Goal: Information Seeking & Learning: Learn about a topic

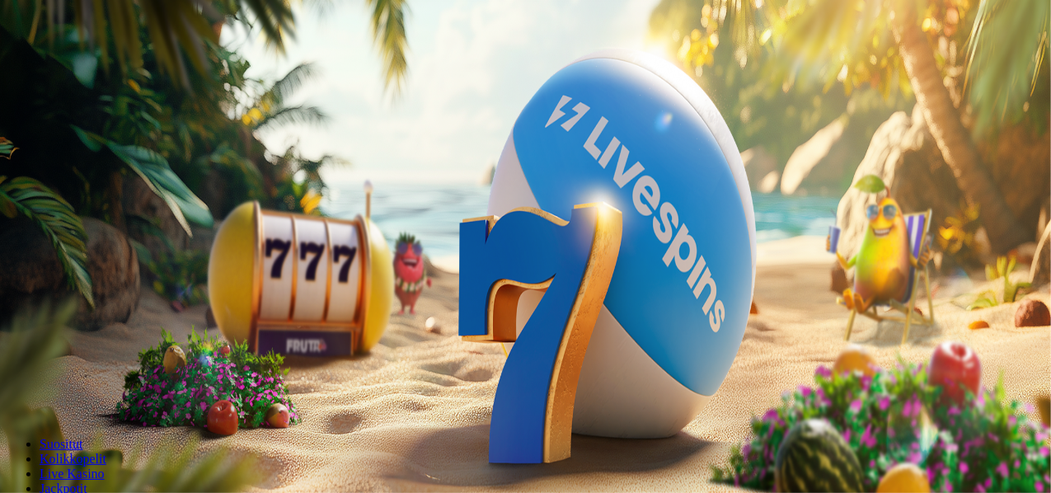
click at [137, 68] on button "Kirjaudu" at bounding box center [121, 59] width 54 height 17
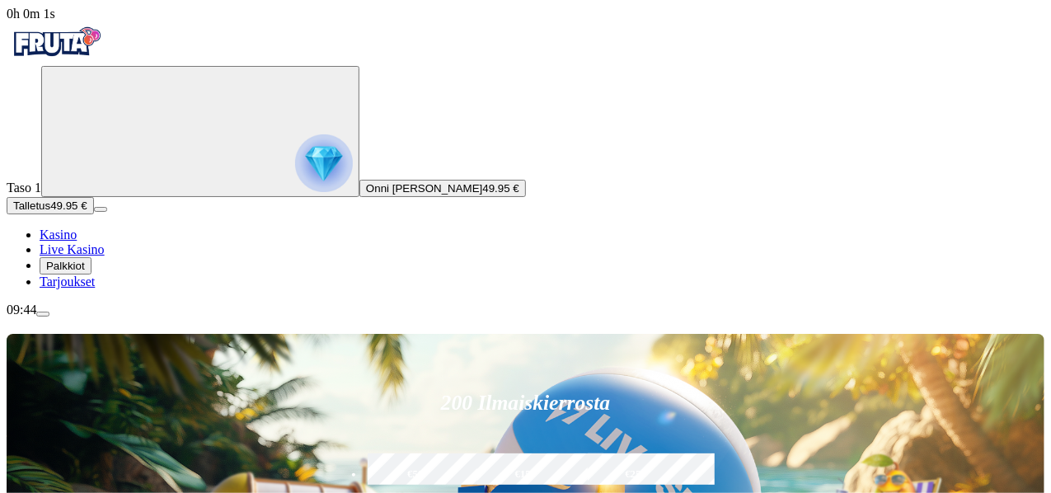
click at [99, 317] on div "09:44" at bounding box center [526, 310] width 1038 height 15
click at [85, 272] on span "Palkkiot" at bounding box center [65, 266] width 39 height 12
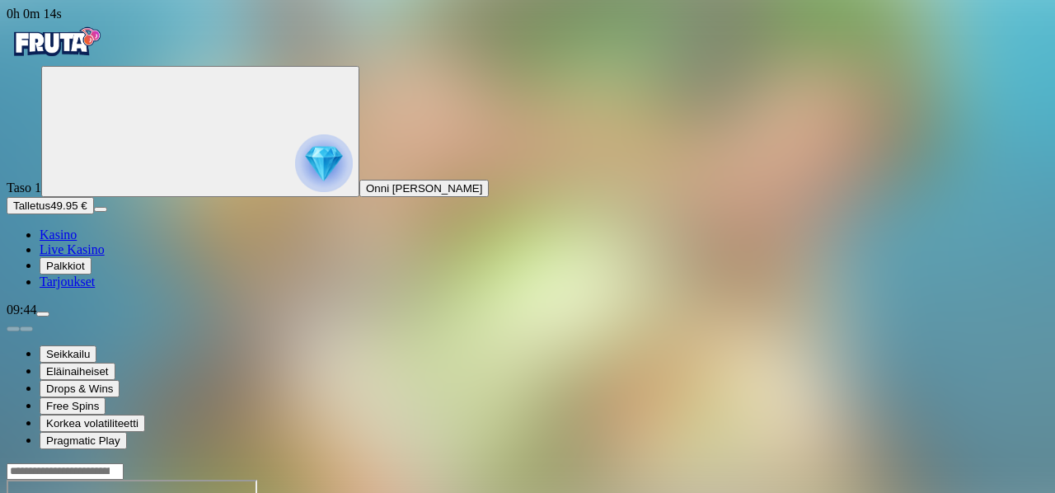
click at [40, 257] on button "Palkkiot" at bounding box center [66, 265] width 52 height 17
click at [69, 63] on img "Primary" at bounding box center [56, 41] width 99 height 41
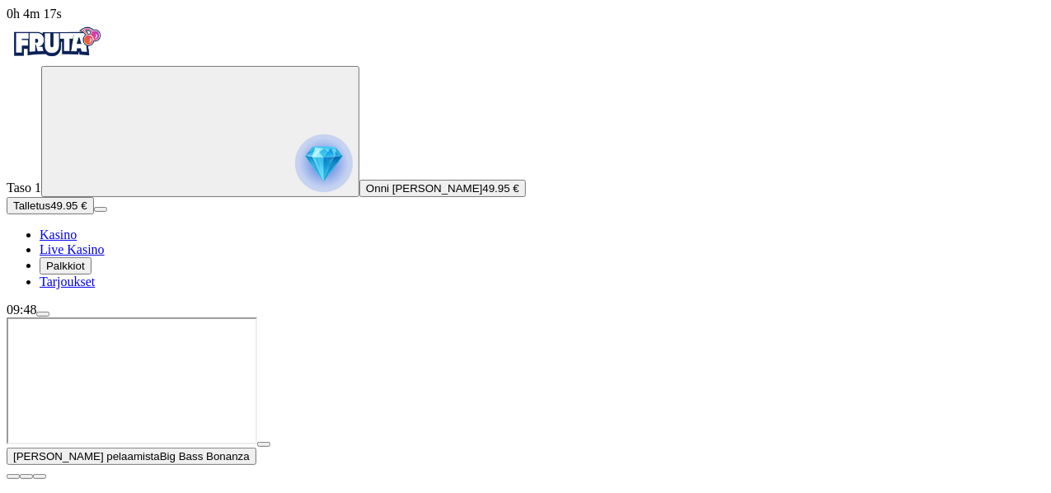
click at [13, 477] on span "close icon" at bounding box center [13, 477] width 0 height 0
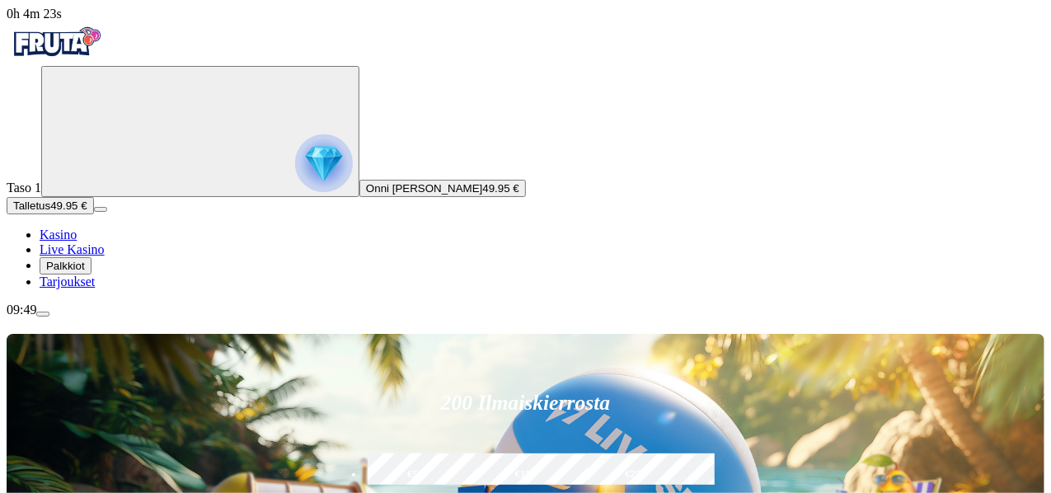
click at [85, 272] on span "Palkkiot" at bounding box center [65, 266] width 39 height 12
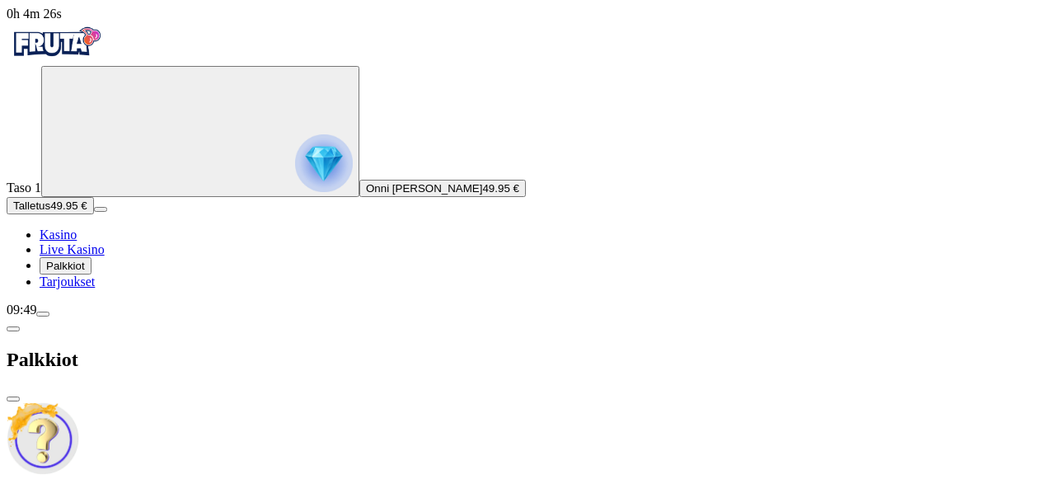
click at [13, 399] on span "close icon" at bounding box center [13, 399] width 0 height 0
